Goal: Check status: Check status

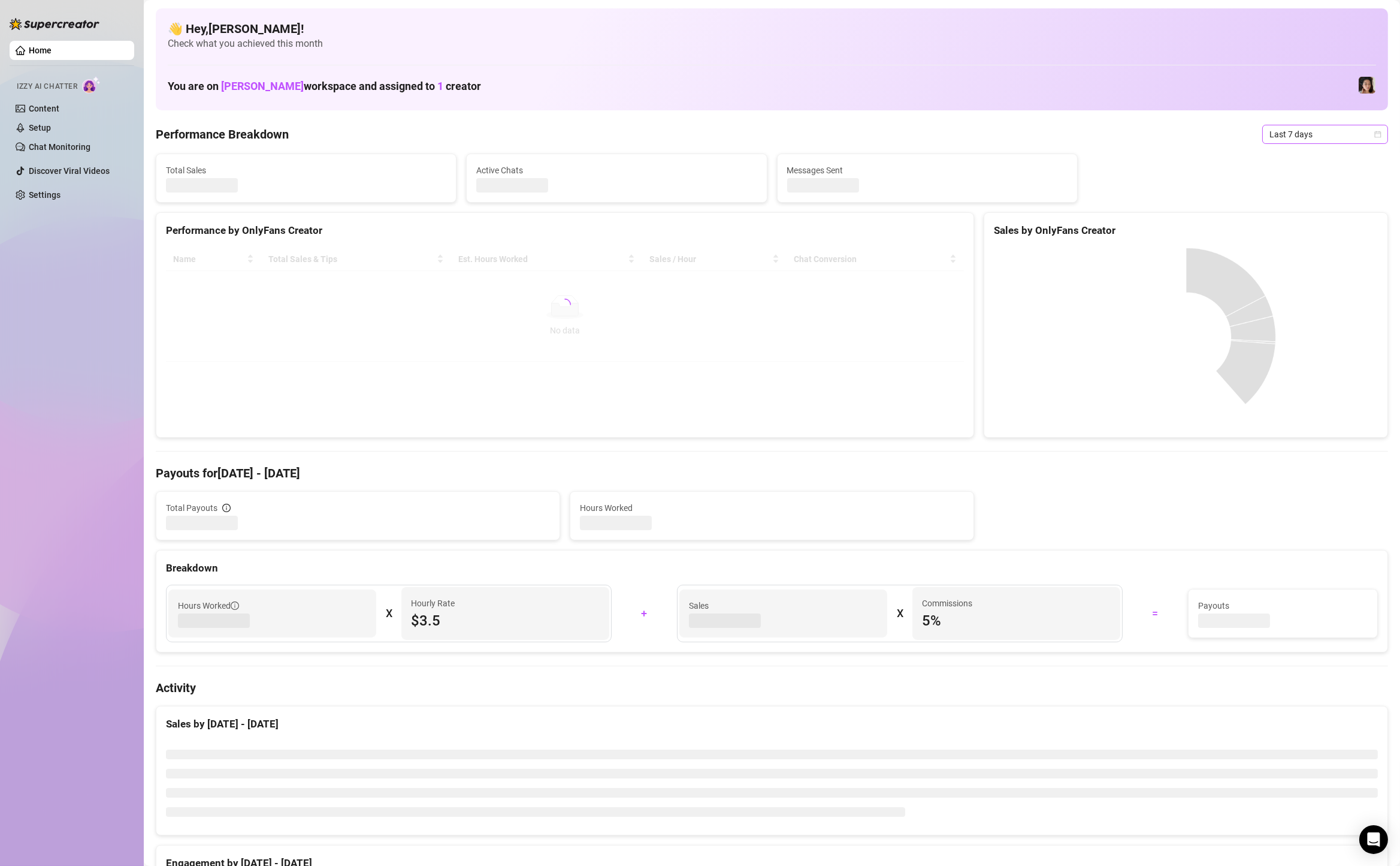
click at [1355, 140] on span "Last 7 days" at bounding box center [1325, 134] width 112 height 18
click at [1331, 230] on div "Custom date" at bounding box center [1325, 234] width 106 height 13
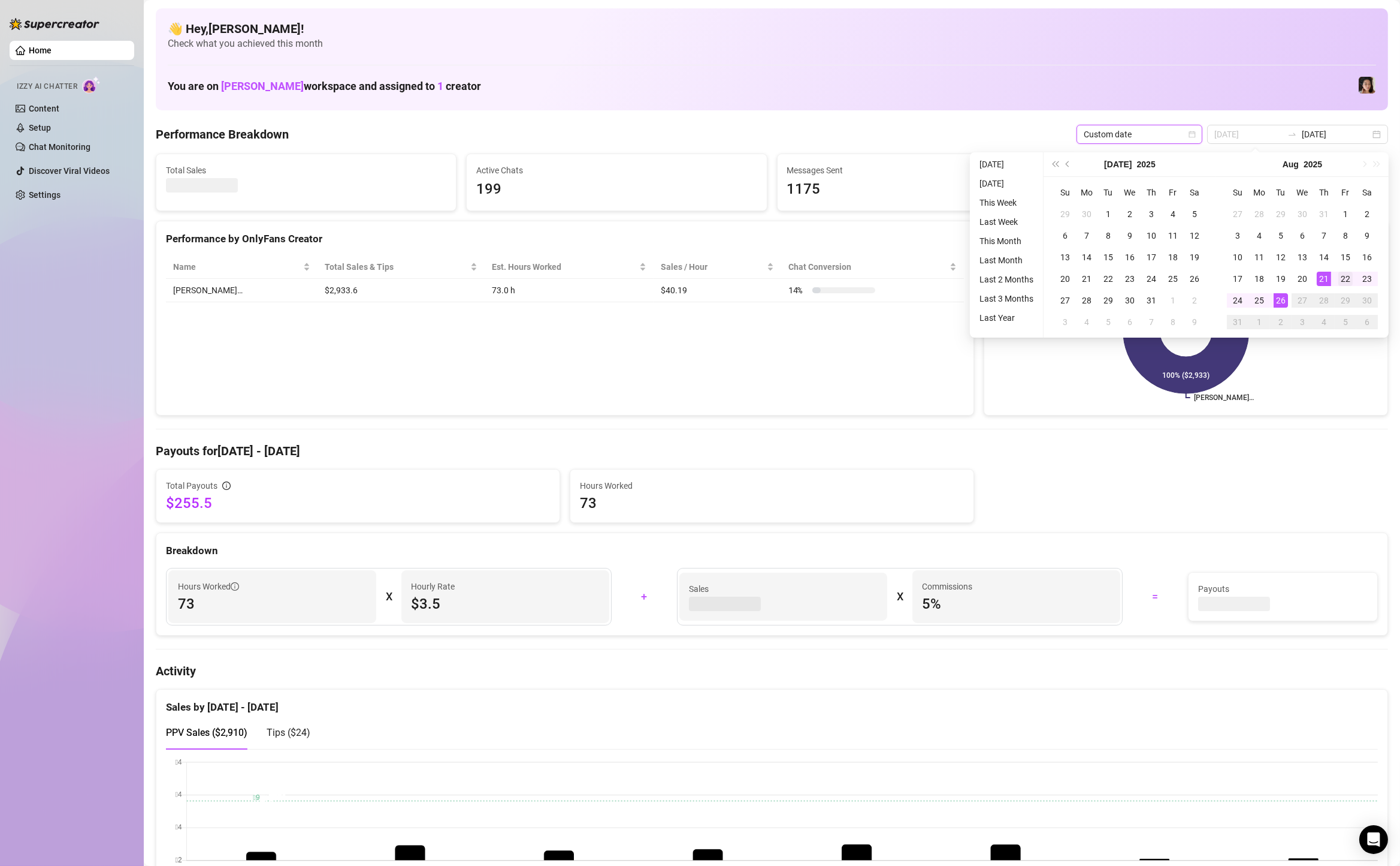
type input "2025-08-22"
click at [1337, 279] on td "22" at bounding box center [1345, 278] width 21 height 21
type input "2025-08-26"
click at [1276, 296] on div "26" at bounding box center [1281, 300] width 15 height 15
type input "2025-08-22"
